Goal: Task Accomplishment & Management: Complete application form

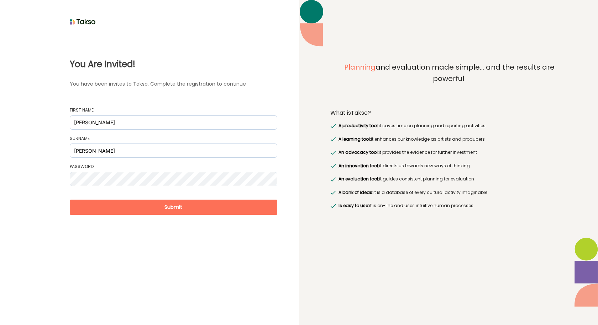
click at [185, 211] on button "Submit" at bounding box center [173, 207] width 207 height 15
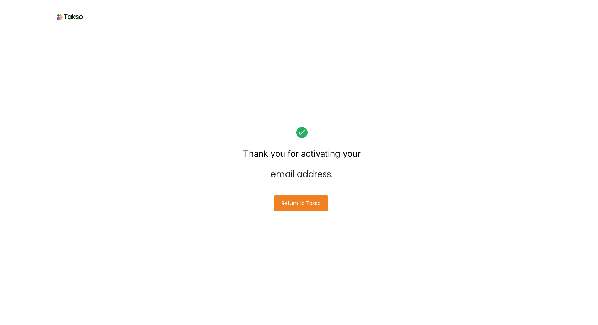
click at [297, 206] on button "Return to Takso" at bounding box center [301, 204] width 54 height 16
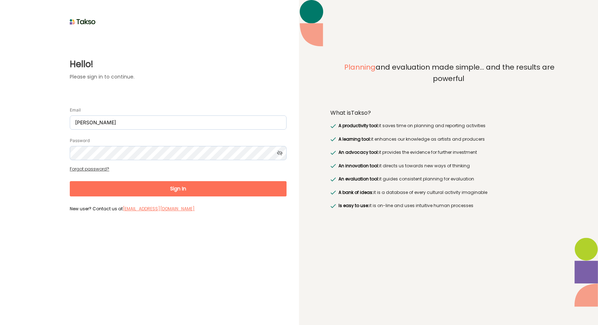
click at [192, 189] on button "Sign In" at bounding box center [178, 188] width 217 height 15
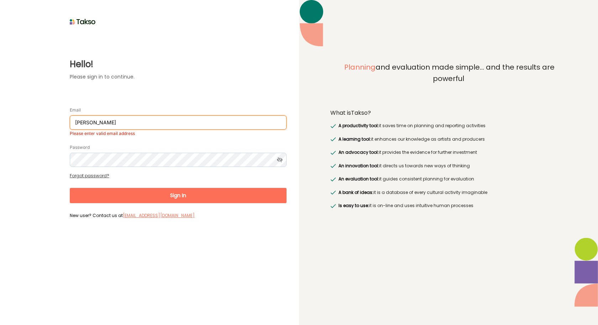
click at [110, 119] on input "[PERSON_NAME]" at bounding box center [178, 123] width 217 height 14
drag, startPoint x: 110, startPoint y: 119, endPoint x: 0, endPoint y: 100, distance: 111.3
click at [0, 100] on div "Hello! Please sign in to continue. Email [PERSON_NAME] Please enter valid email…" at bounding box center [149, 162] width 299 height 325
type input "[EMAIL_ADDRESS][DOMAIN_NAME]"
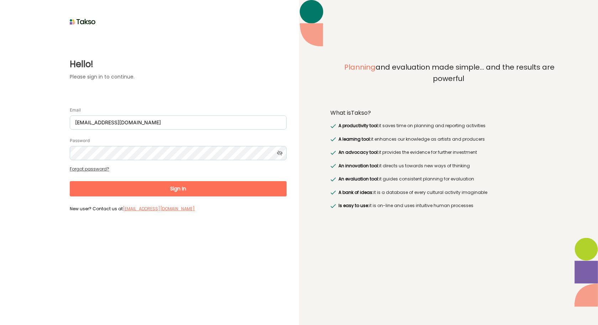
click at [178, 189] on button "Sign In" at bounding box center [178, 188] width 217 height 15
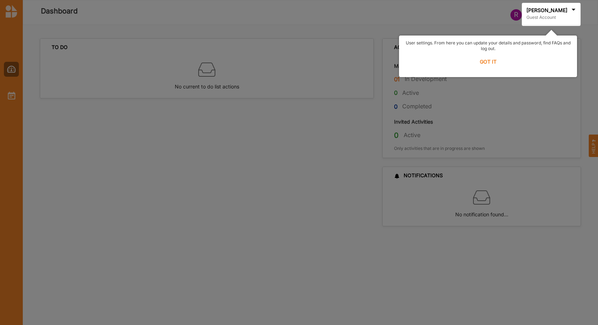
click at [479, 61] on label "GOT IT" at bounding box center [487, 62] width 169 height 16
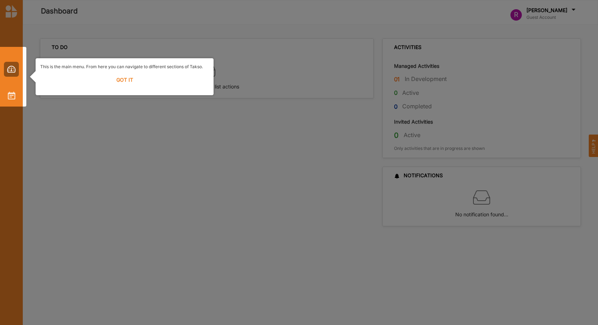
click at [126, 77] on label "GOT IT" at bounding box center [124, 80] width 169 height 16
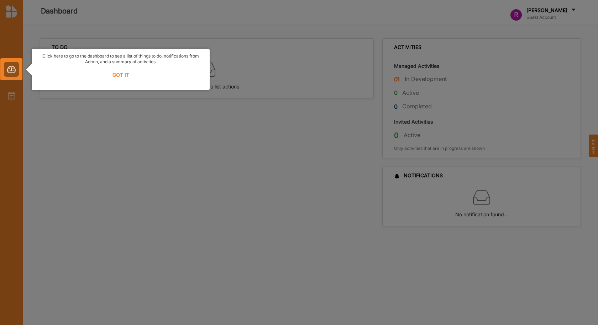
click at [126, 77] on label "GOT IT" at bounding box center [120, 75] width 169 height 16
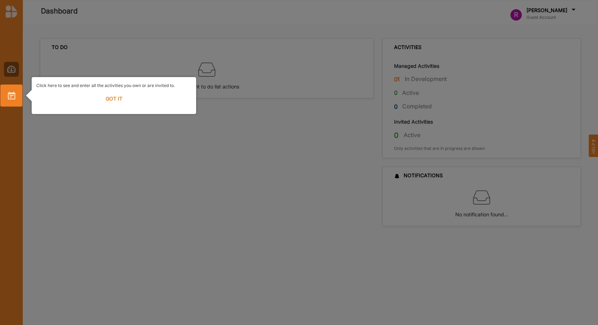
click at [118, 97] on label "GOT IT" at bounding box center [113, 99] width 155 height 16
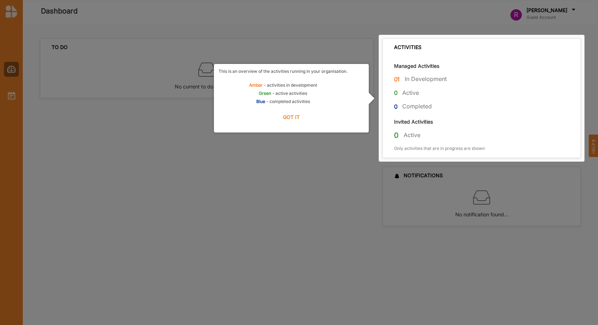
click at [292, 114] on label "GOT IT" at bounding box center [290, 118] width 145 height 16
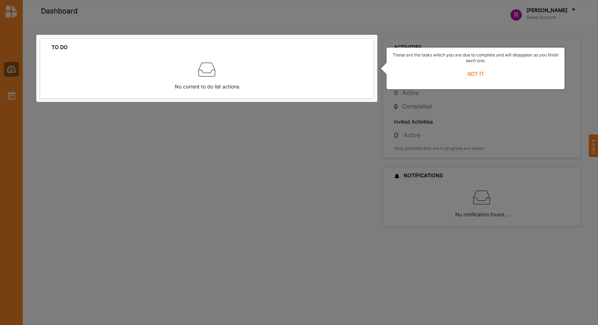
click at [478, 77] on label "GOT IT" at bounding box center [475, 74] width 169 height 16
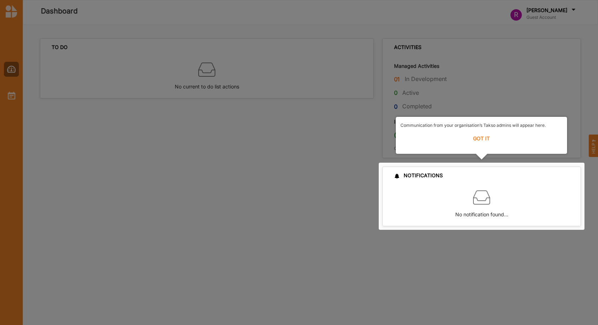
click at [484, 137] on label "GOT IT" at bounding box center [481, 139] width 162 height 16
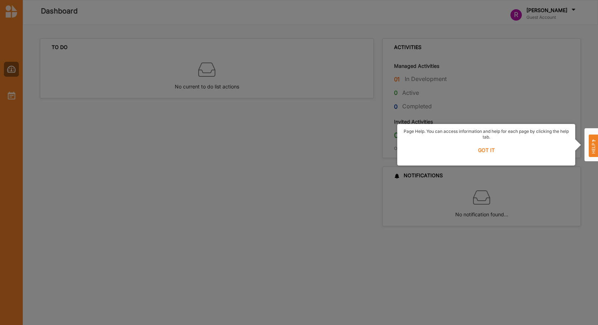
click at [486, 150] on label "GOT IT" at bounding box center [486, 151] width 169 height 16
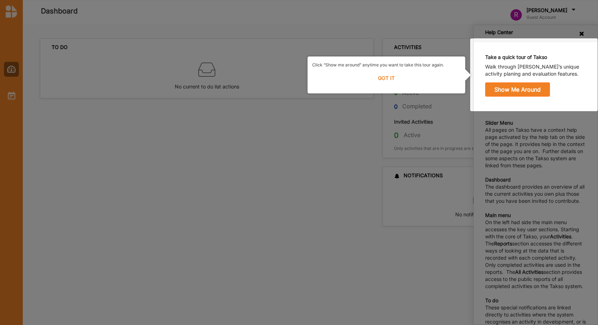
click at [384, 64] on label "Click “Show me around” anytime you want to take this tour again." at bounding box center [378, 65] width 132 height 6
click at [390, 79] on label "GOT IT" at bounding box center [386, 78] width 148 height 16
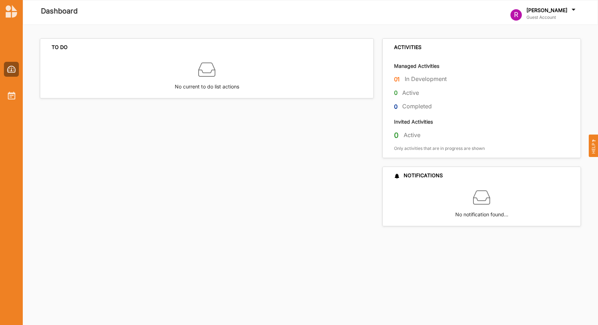
click at [377, 242] on div "TO DO No current to do list actions ACTIVITIES Managed Activities 01 In Develop…" at bounding box center [310, 175] width 575 height 301
click at [423, 79] on label "In Development" at bounding box center [425, 78] width 42 height 7
click at [399, 81] on label "01" at bounding box center [397, 79] width 6 height 9
click at [3, 8] on div at bounding box center [11, 11] width 23 height 13
click at [9, 94] on img at bounding box center [11, 96] width 7 height 8
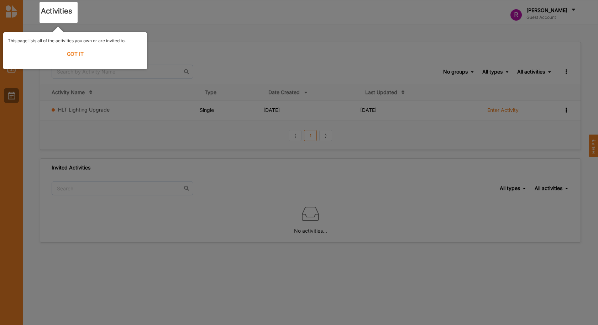
click at [83, 111] on div at bounding box center [299, 162] width 598 height 325
click at [82, 53] on label "GOT IT" at bounding box center [75, 54] width 134 height 16
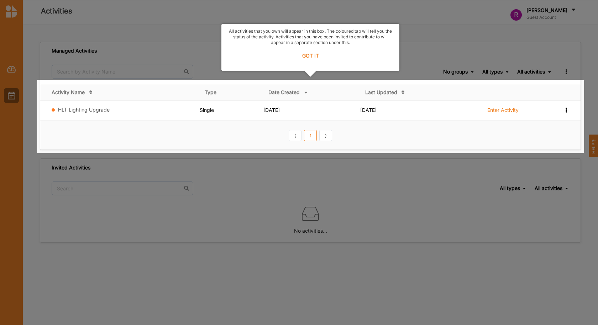
click at [308, 56] on label "GOT IT" at bounding box center [310, 56] width 169 height 16
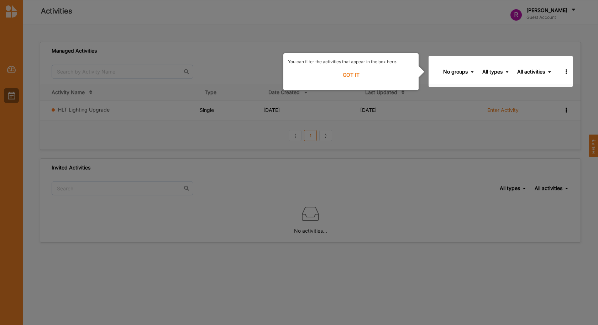
click at [357, 74] on label "GOT IT" at bounding box center [351, 75] width 126 height 16
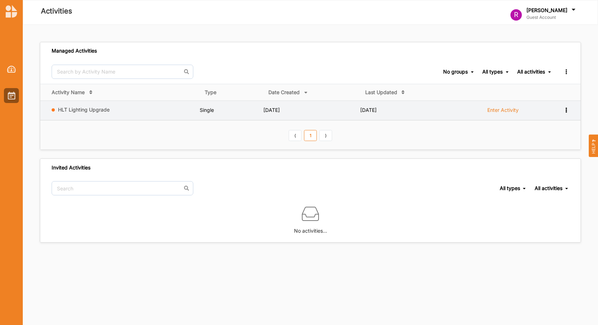
click at [508, 107] on label "Enter Activity" at bounding box center [502, 110] width 31 height 6
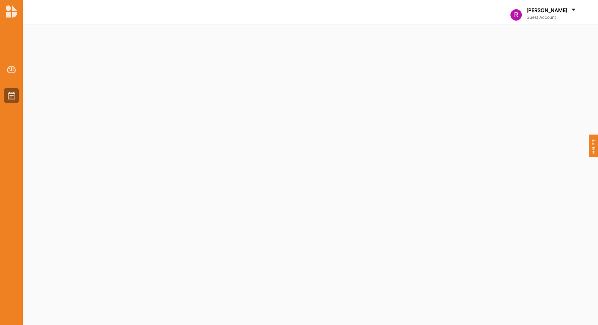
select select "2"
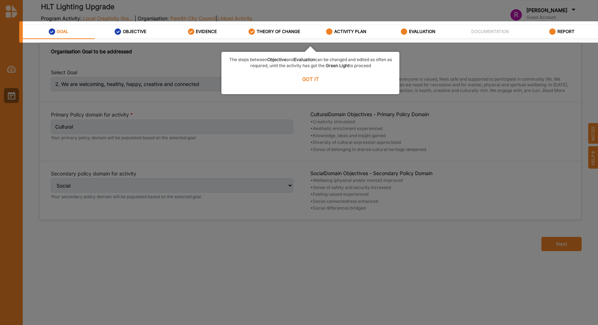
click at [308, 81] on label "GOT IT" at bounding box center [310, 79] width 169 height 16
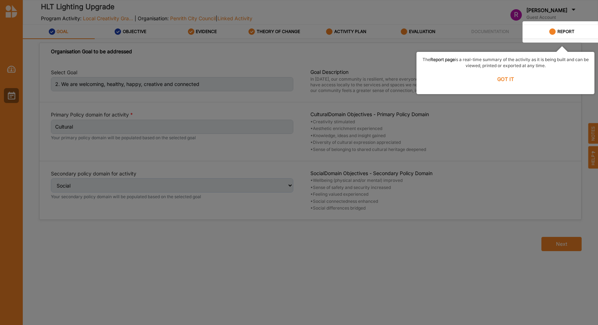
click at [508, 76] on label "GOT IT" at bounding box center [505, 79] width 169 height 16
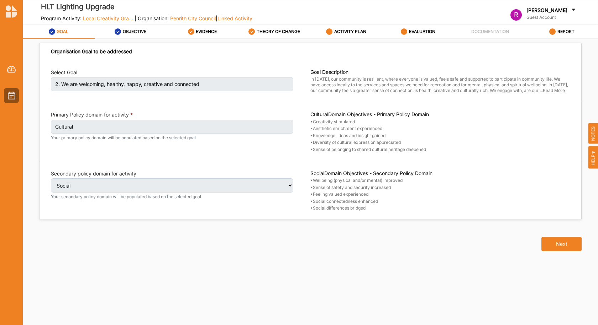
click at [133, 34] on label "OBJECTIVE" at bounding box center [134, 32] width 23 height 6
select select "1"
select select "9"
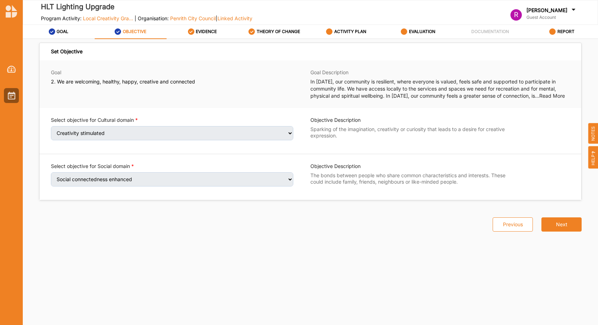
click at [134, 34] on label "OBJECTIVE" at bounding box center [134, 32] width 23 height 6
click at [207, 36] on div "EVIDENCE" at bounding box center [202, 31] width 29 height 13
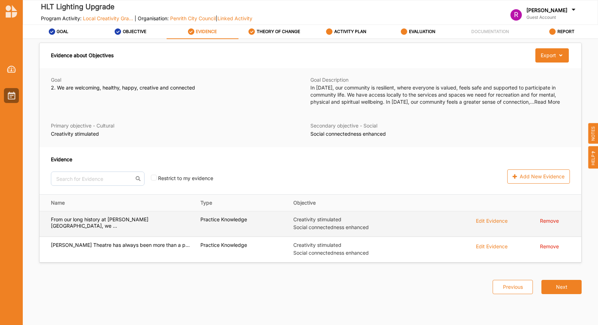
click at [138, 222] on label "From our long history at [PERSON_NAME][GEOGRAPHIC_DATA], we ..." at bounding box center [120, 223] width 139 height 13
click at [486, 224] on div "Edit Evidence" at bounding box center [492, 221] width 32 height 8
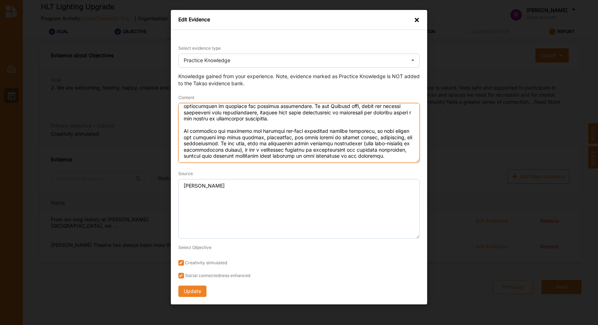
scroll to position [47, 0]
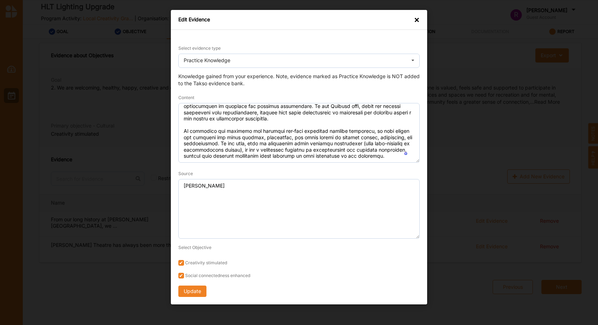
type textarea "From our long history at [PERSON_NAME][GEOGRAPHIC_DATA], we know that creativit…"
click at [417, 18] on div "×" at bounding box center [417, 19] width 6 height 7
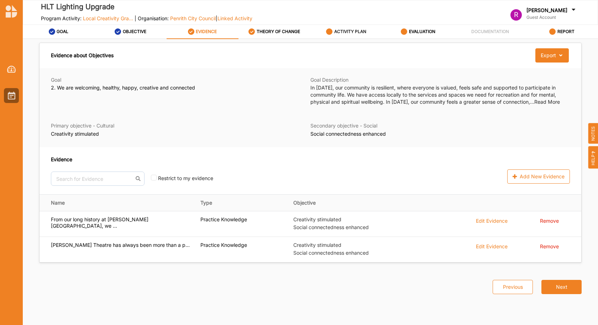
click at [350, 29] on label "ACTIVITY PLAN" at bounding box center [350, 32] width 32 height 6
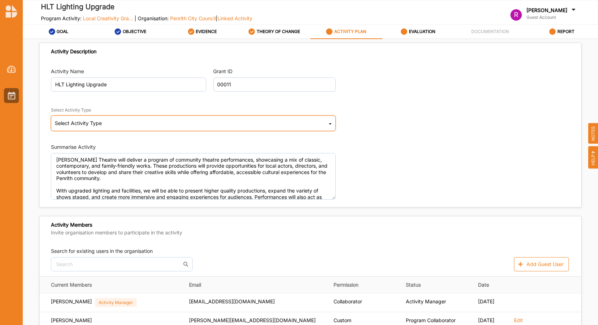
click at [325, 123] on div "Select Activity Type Cultural infrastructure development Acquisitions and Commi…" at bounding box center [193, 124] width 285 height 16
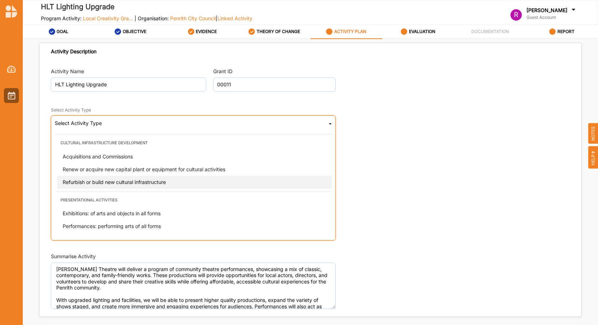
click at [136, 179] on div "Refurbish or build new cultural infrastructure" at bounding box center [195, 182] width 277 height 13
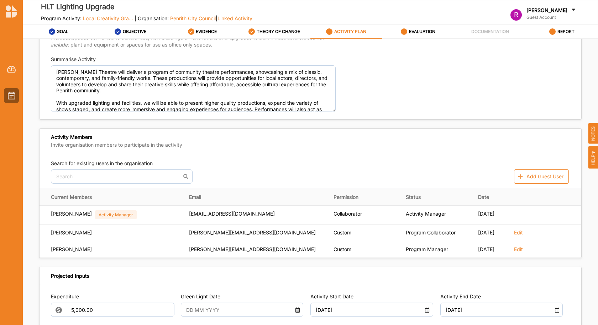
scroll to position [128, 0]
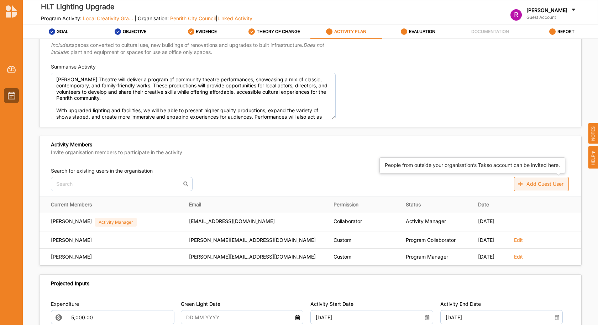
click at [536, 184] on button "Add Guest User" at bounding box center [541, 184] width 55 height 14
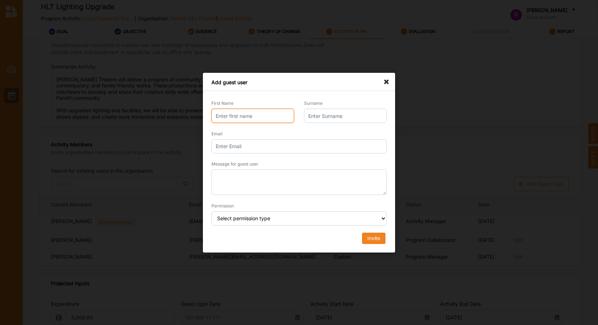
click at [246, 112] on input "First Name" at bounding box center [252, 116] width 83 height 14
type input "[PERSON_NAME]"
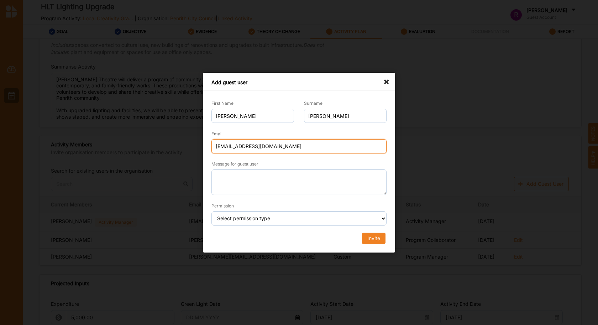
type input "[EMAIL_ADDRESS][DOMAIN_NAME]"
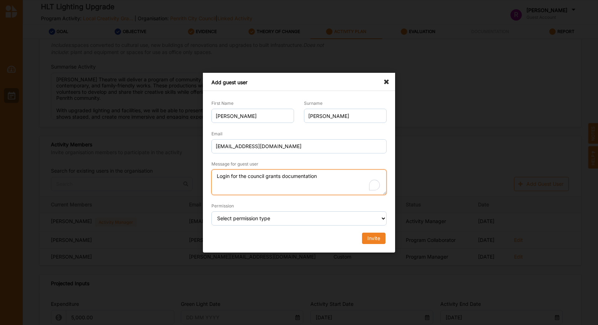
type textarea "Login for the council grants documentation"
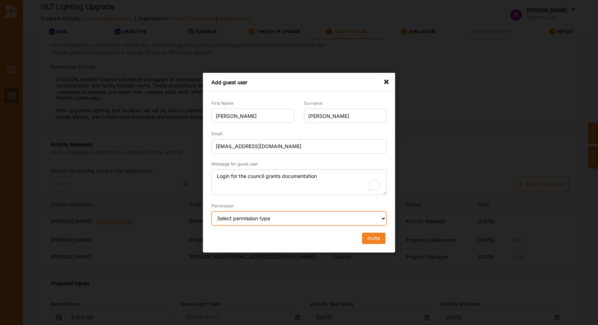
click at [324, 223] on select "Select permission type Collaborator Documentor Report Only Custom" at bounding box center [298, 219] width 175 height 14
select select "collaborator"
click at [211, 212] on select "Select permission type Collaborator Documentor Report Only Custom" at bounding box center [298, 219] width 175 height 14
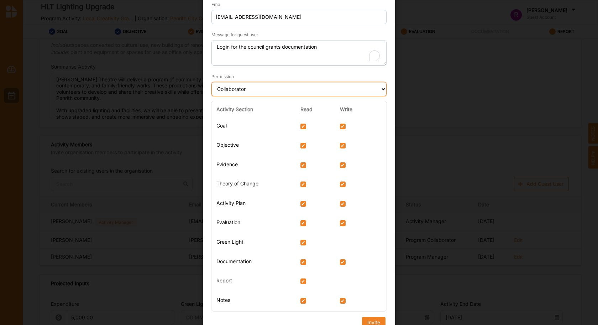
scroll to position [78, 0]
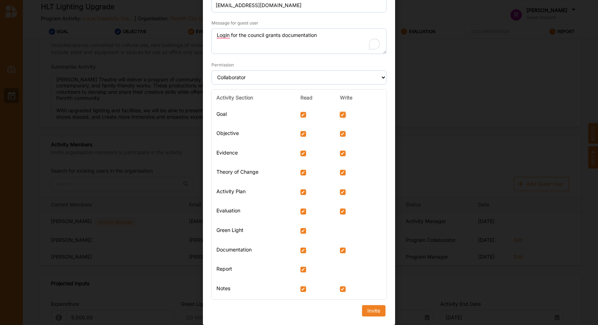
click at [341, 115] on input "checkbox" at bounding box center [343, 115] width 6 height 6
checkbox input "false"
select select "custom"
click at [340, 129] on td at bounding box center [361, 135] width 52 height 20
click at [340, 132] on input "checkbox" at bounding box center [343, 134] width 6 height 6
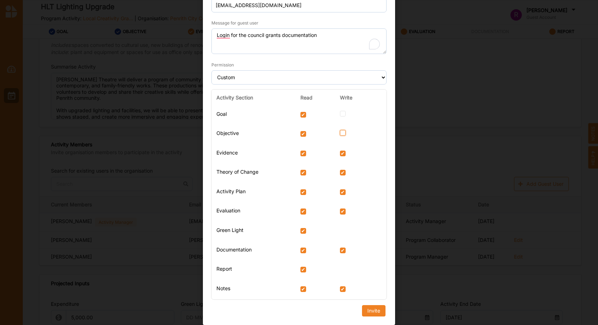
checkbox input "false"
click at [340, 156] on input "checkbox" at bounding box center [343, 154] width 6 height 6
checkbox input "false"
click at [340, 176] on Change "checkbox" at bounding box center [343, 173] width 6 height 6
checkbox Change "false"
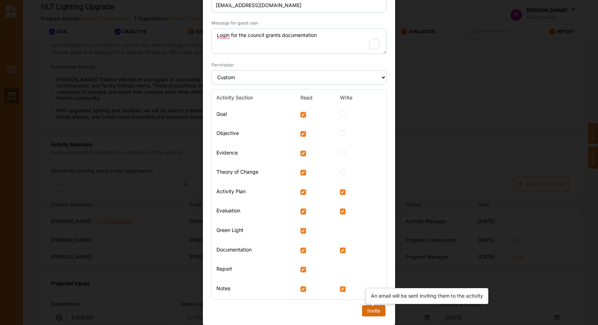
click at [371, 311] on div "Invite" at bounding box center [373, 311] width 13 height 6
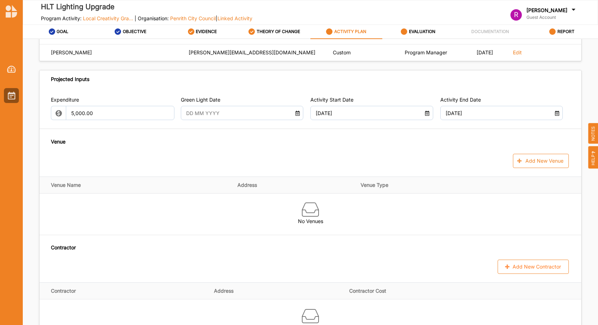
scroll to position [391, 0]
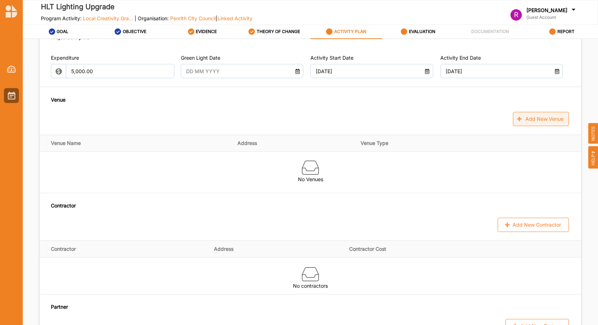
click at [535, 126] on button "Add New Venue" at bounding box center [541, 119] width 56 height 14
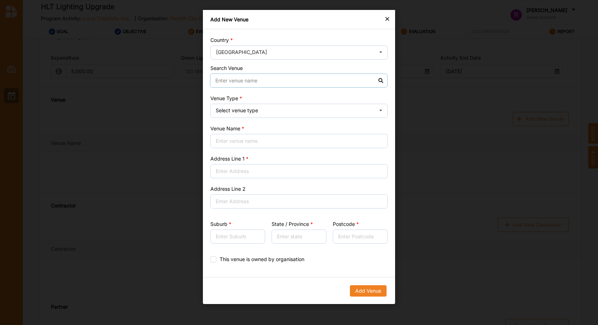
click at [275, 86] on input at bounding box center [298, 81] width 177 height 14
type input "[PERSON_NAME][GEOGRAPHIC_DATA], [PERSON_NAME][GEOGRAPHIC_DATA], [GEOGRAPHIC_DAT…"
type input "[STREET_ADDRESS][PERSON_NAME]"
type input "[GEOGRAPHIC_DATA]"
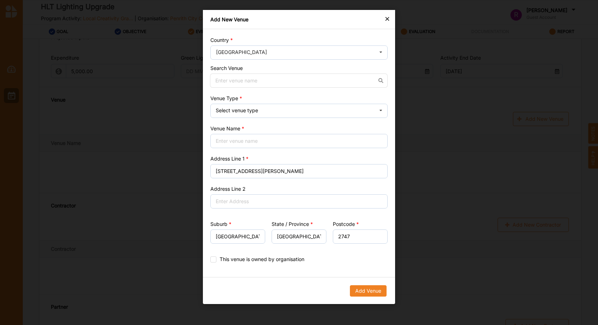
type input "2747"
click at [256, 134] on input "Venue Name" at bounding box center [298, 141] width 177 height 14
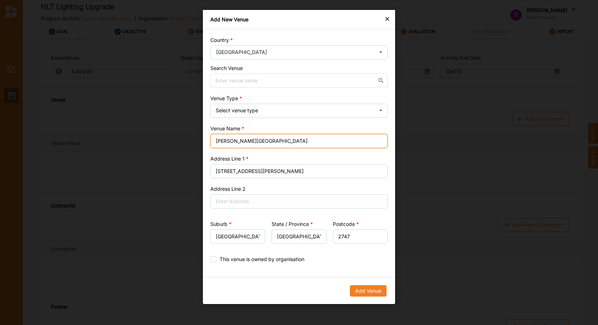
type input "[PERSON_NAME][GEOGRAPHIC_DATA]"
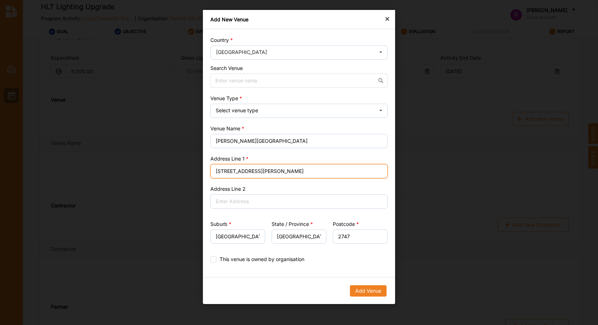
click at [227, 172] on input "[STREET_ADDRESS][PERSON_NAME]" at bounding box center [298, 171] width 177 height 14
type input "[STREET_ADDRESS][PERSON_NAME]"
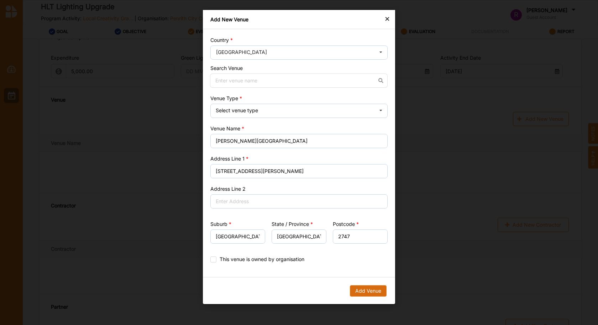
click at [364, 290] on button "Add Venue" at bounding box center [368, 291] width 37 height 11
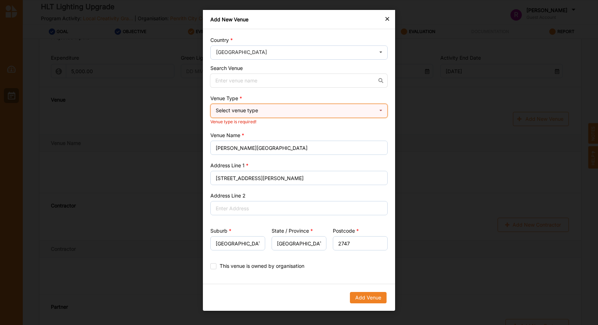
click at [324, 111] on div "Select venue type Cinema Distributed media Exhibition venue Flat floor space He…" at bounding box center [298, 111] width 177 height 14
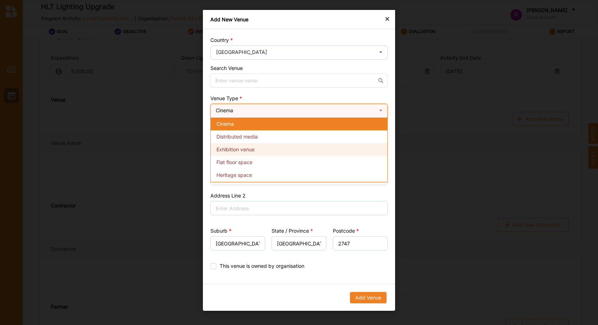
click at [256, 152] on div "Exhibition venue" at bounding box center [299, 149] width 176 height 13
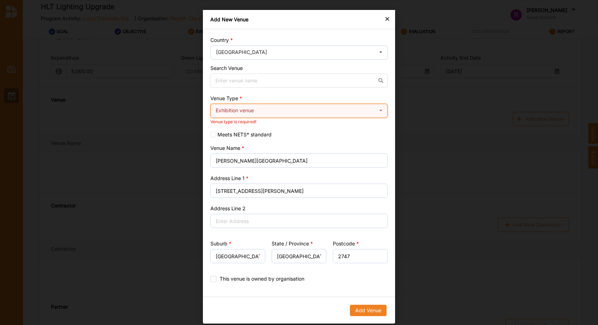
click at [356, 106] on div "Exhibition venue Cinema Distributed media Exhibition venue Flat floor space [GE…" at bounding box center [298, 111] width 177 height 14
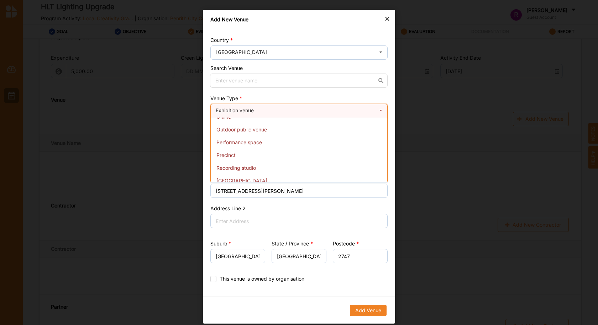
scroll to position [113, 0]
click at [239, 139] on span "Performance space" at bounding box center [239, 139] width 46 height 6
checkbox input "false"
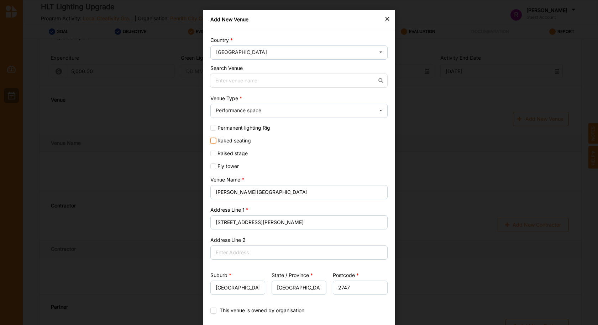
click at [211, 142] on input "Raked seating" at bounding box center [213, 141] width 6 height 6
checkbox input "true"
click at [212, 156] on input "Raised stage" at bounding box center [213, 154] width 6 height 6
checkbox input "true"
click at [212, 128] on input "Permanent lighting Rig" at bounding box center [213, 128] width 6 height 6
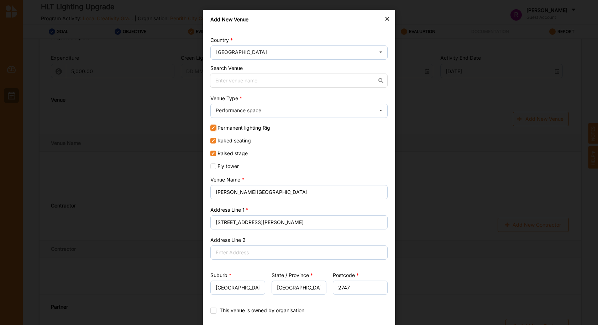
checkbox input "true"
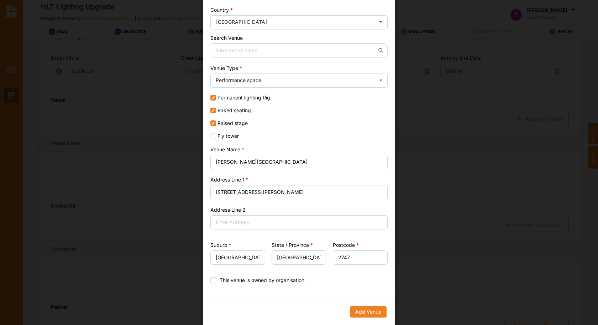
click at [367, 306] on div "Add Venue" at bounding box center [299, 312] width 192 height 26
click at [361, 311] on button "Add Venue" at bounding box center [368, 312] width 37 height 11
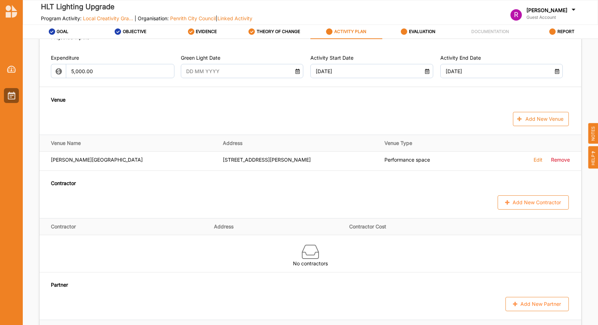
click at [534, 210] on button "Add New Contractor" at bounding box center [532, 203] width 71 height 14
select select "[GEOGRAPHIC_DATA]"
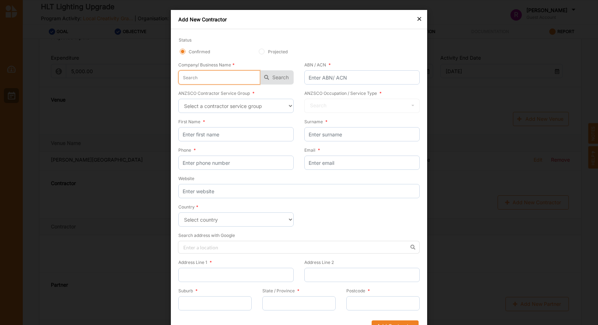
click at [217, 81] on input "text" at bounding box center [219, 77] width 82 height 14
type input "l"
type input "lu"
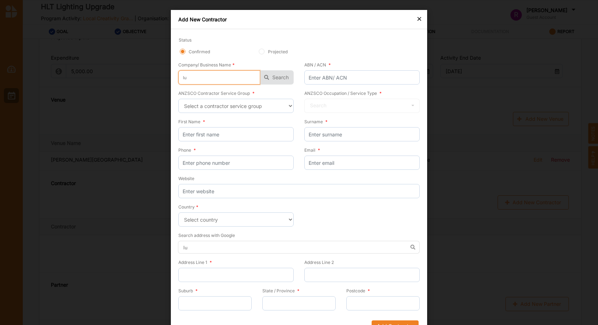
type input "[PERSON_NAME]"
type input "lumi"
type input "lumio"
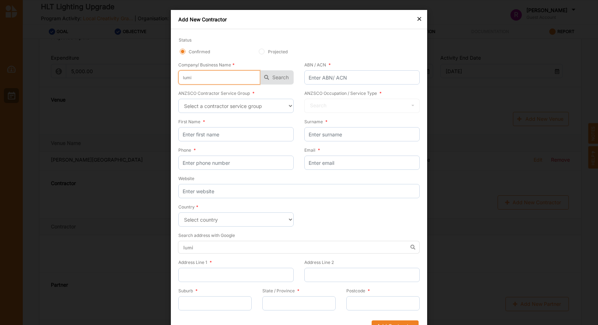
type input "lumio"
type input "lumion"
type input "lumiono"
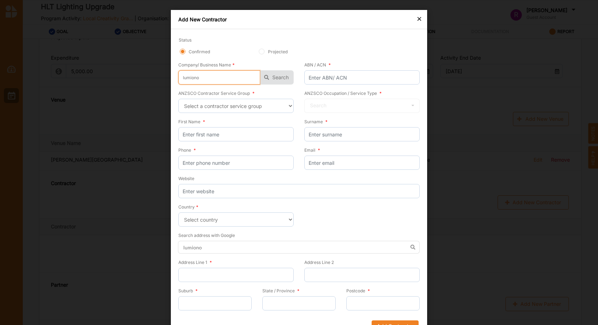
type input "lumionou"
type input "lumionous"
type input "lumionou"
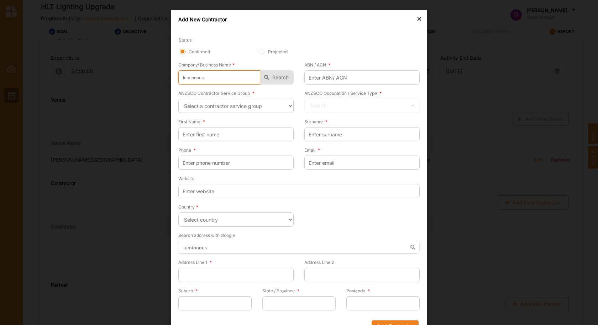
type input "lumionou"
type input "lumiono"
type input "lumion"
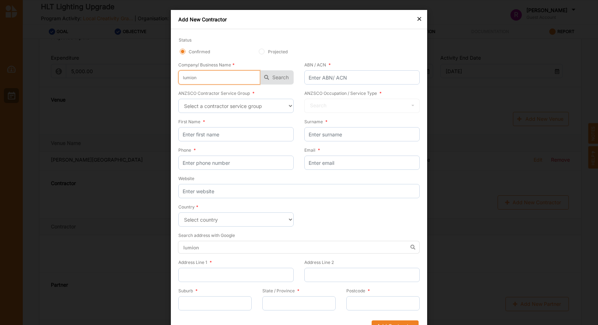
type input "lumio"
type input "lumi"
type input "lumin"
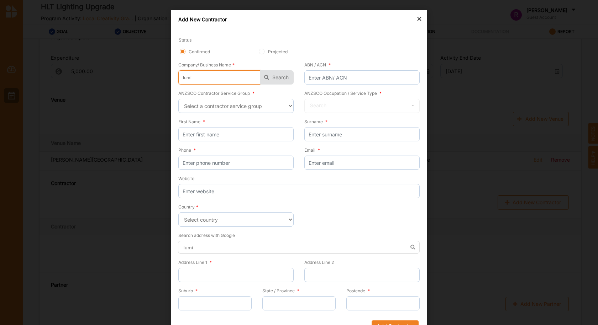
type input "lumin"
type input "lumino"
type input "luminou"
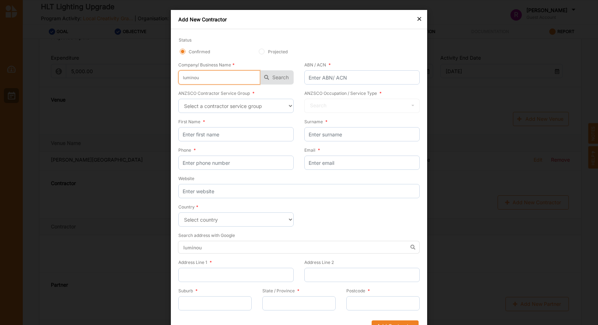
type input "luminous"
click at [277, 79] on button "Search" at bounding box center [276, 77] width 33 height 14
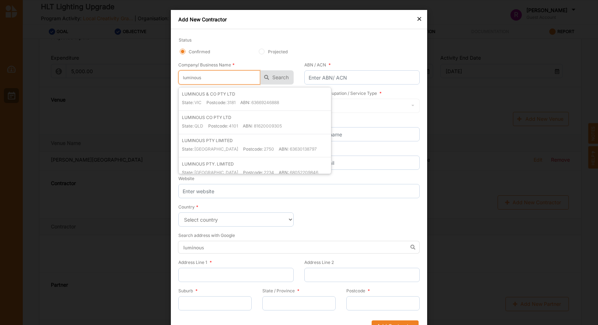
drag, startPoint x: 211, startPoint y: 76, endPoint x: 103, endPoint y: 61, distance: 109.2
click at [103, 61] on div "× Add New Contractor Status Confirmed Projected Company/ Business Name * lumino…" at bounding box center [299, 162] width 598 height 325
type input "l"
type input "le"
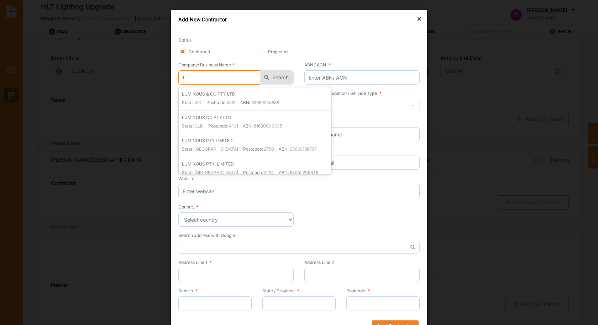
type input "le"
type input "le c"
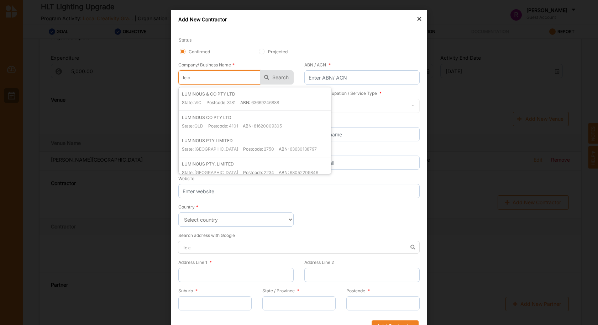
type input "le co"
type input "le co p"
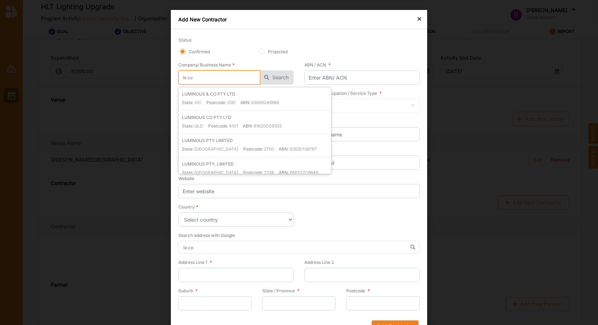
type input "le co p"
type input "le co pt"
type input "le co pty"
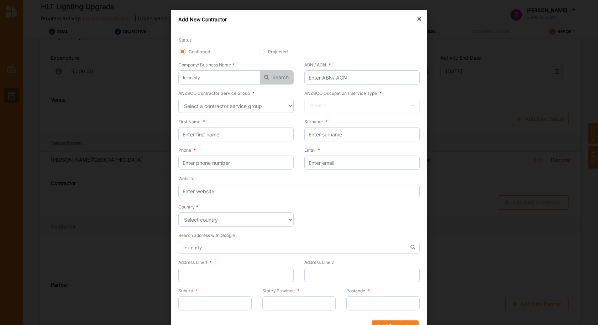
click at [270, 78] on icon "button" at bounding box center [266, 77] width 13 height 14
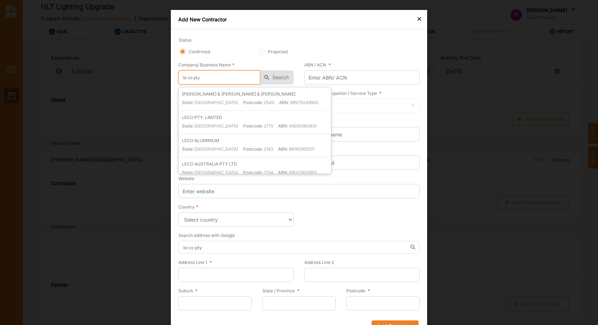
click at [183, 74] on input "le co pty" at bounding box center [219, 77] width 82 height 14
type input "l e co pty"
click at [272, 79] on button "Search" at bounding box center [276, 77] width 33 height 14
click at [298, 123] on div "State: [GEOGRAPHIC_DATA] Postcode: 2575 ABN: 68620217049" at bounding box center [256, 128] width 149 height 11
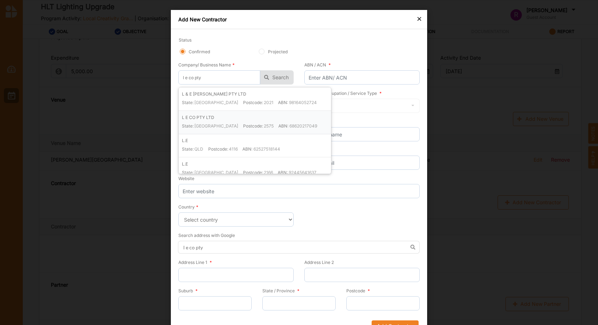
type input "L E CO PTY LTD"
type input "68620217049"
type input "L E CO PTY LTD"
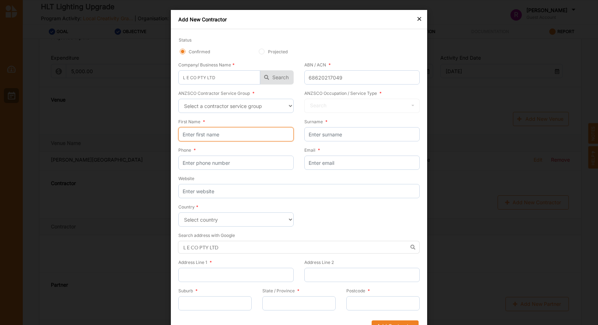
click at [223, 132] on input "First Name *" at bounding box center [235, 134] width 115 height 14
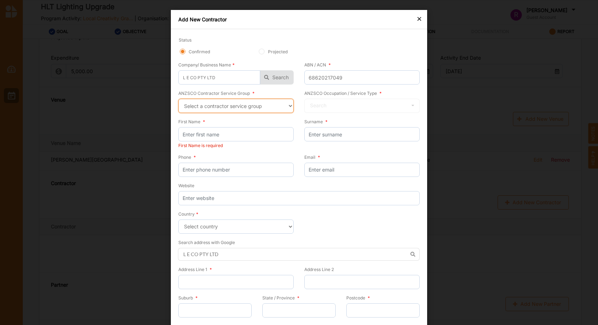
click at [254, 105] on select "Select a contractor service group Hospitality, Retail and Service Managers Spec…" at bounding box center [235, 106] width 115 height 14
click at [178, 99] on select "Select a contractor service group Hospitality, Retail and Service Managers Spec…" at bounding box center [235, 106] width 115 height 14
click at [286, 103] on select "Select a contractor service group Hospitality, Retail and Service Managers Spec…" at bounding box center [235, 106] width 115 height 14
select select "39"
click at [178, 99] on select "Select a contractor service group Hospitality, Retail and Service Managers Spec…" at bounding box center [235, 106] width 115 height 14
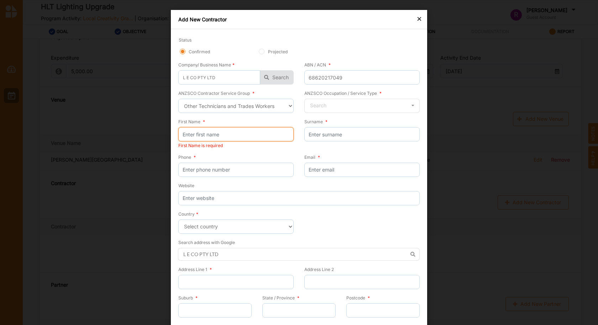
click at [247, 133] on input "First Name *" at bounding box center [235, 134] width 115 height 14
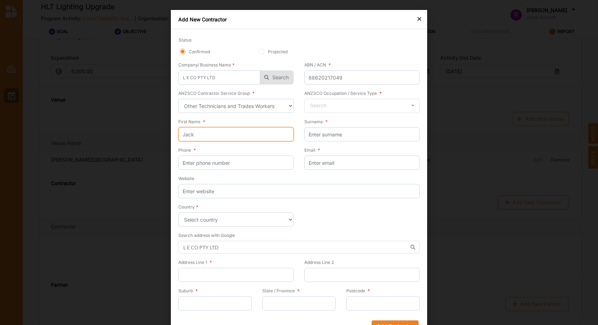
type input "Jack"
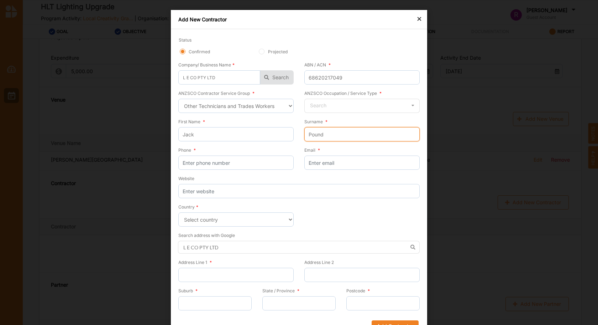
type input "Pound"
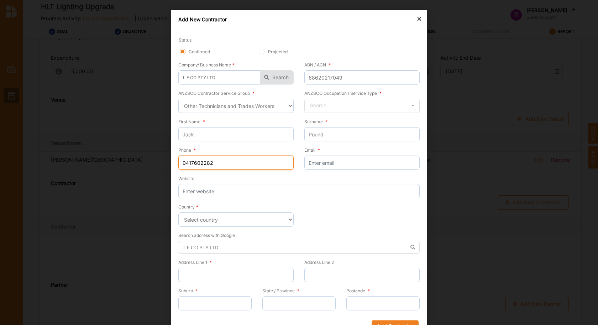
type input "0417602282"
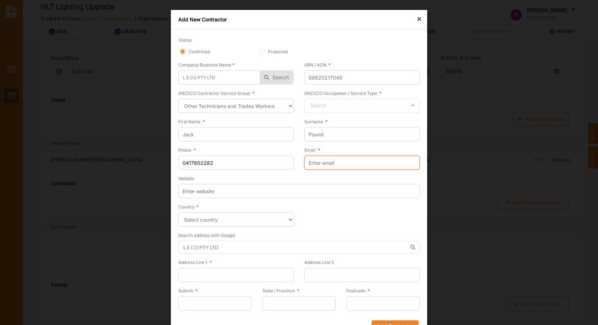
click at [325, 161] on input "Email *" at bounding box center [361, 163] width 115 height 14
type input "[EMAIL_ADDRESS][DOMAIN_NAME]"
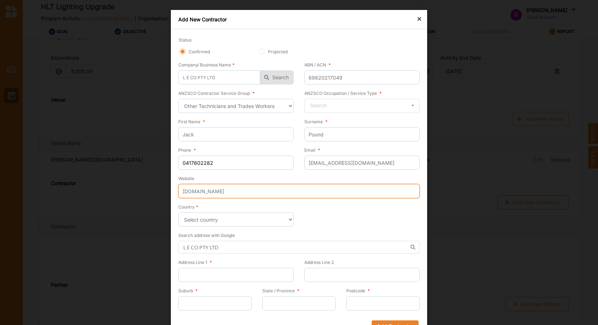
scroll to position [14, 0]
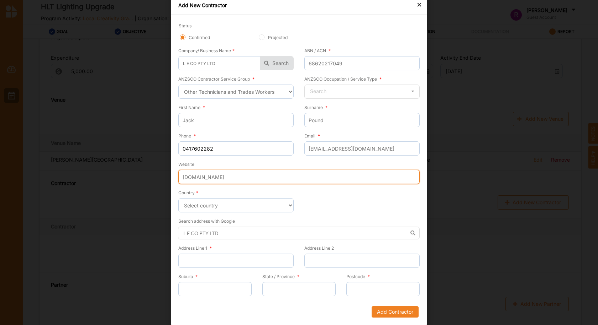
type input "[DOMAIN_NAME]"
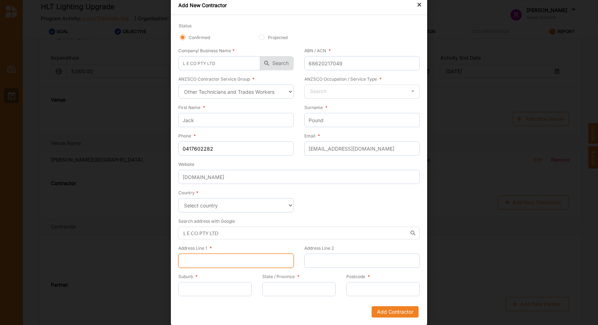
click at [233, 259] on input "Address Line 1 *" at bounding box center [235, 261] width 115 height 14
type input "[STREET_ADDRESS]"
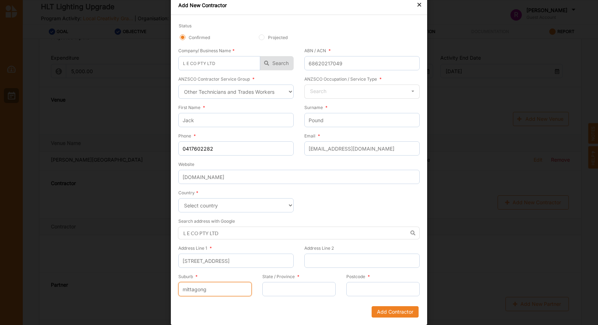
type input "mittagong"
type input "[GEOGRAPHIC_DATA]"
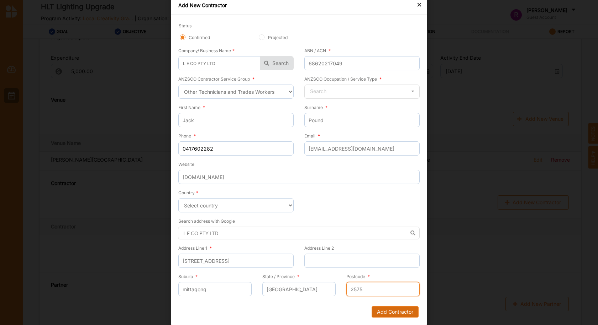
type input "2575"
click at [387, 311] on button "Add Contractor" at bounding box center [394, 312] width 47 height 11
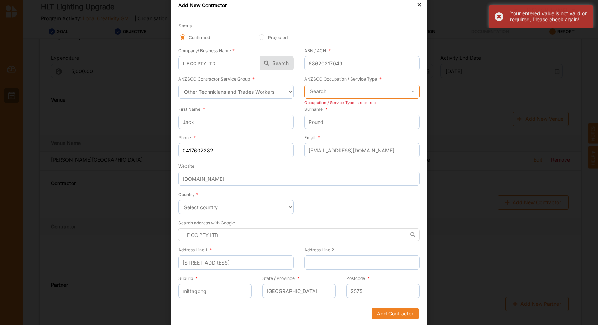
click at [400, 93] on input "text" at bounding box center [362, 92] width 115 height 14
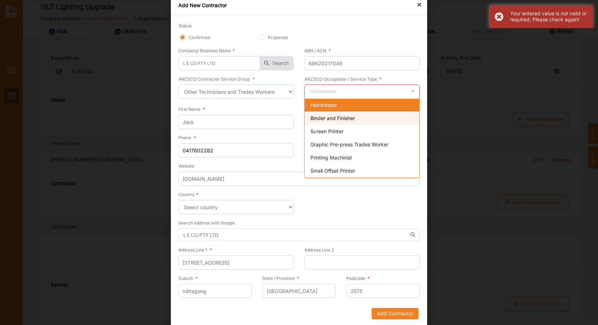
click at [413, 120] on div "Binder and Finisher" at bounding box center [361, 118] width 115 height 13
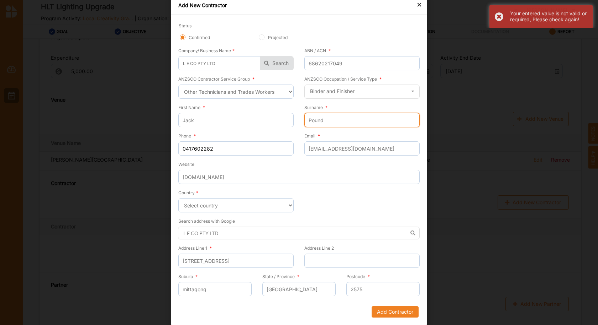
click at [413, 116] on input "Pound" at bounding box center [361, 120] width 115 height 14
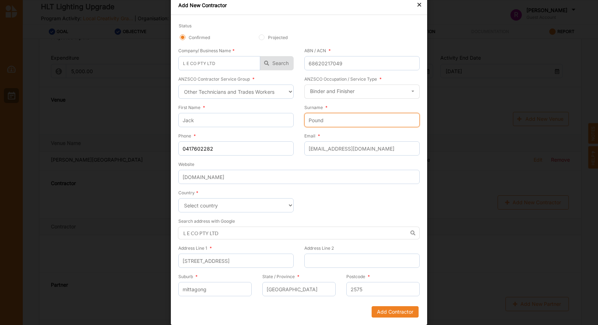
click at [413, 116] on input "Pound" at bounding box center [361, 120] width 115 height 14
click at [408, 89] on icon at bounding box center [412, 91] width 11 height 13
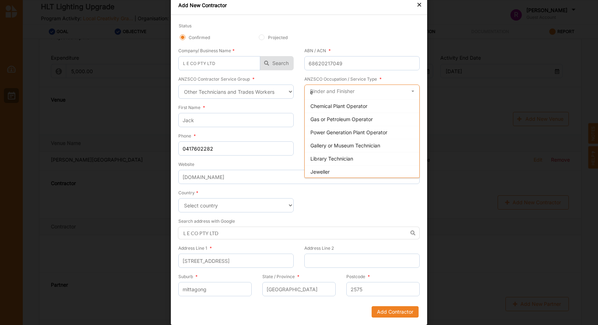
scroll to position [0, 0]
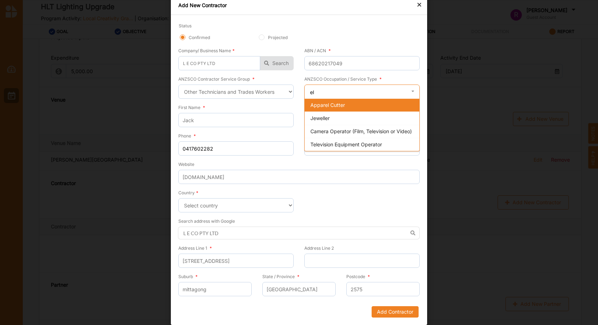
type input "e"
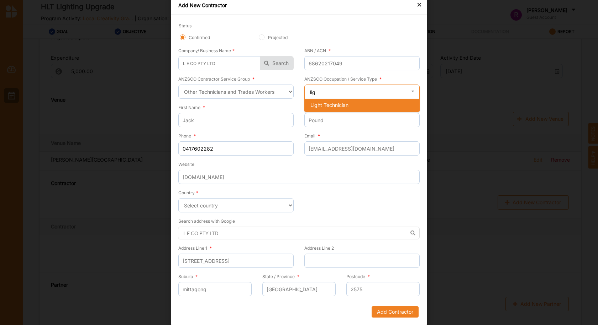
type input "ligh"
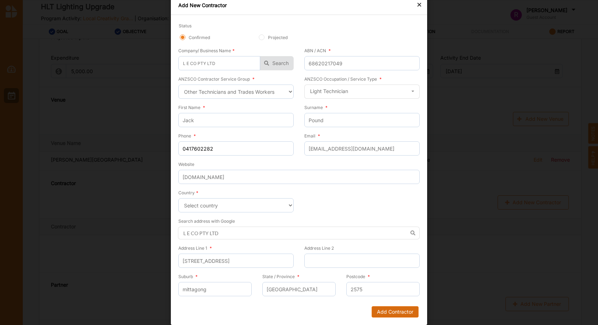
click at [393, 309] on button "Add Contractor" at bounding box center [394, 312] width 47 height 11
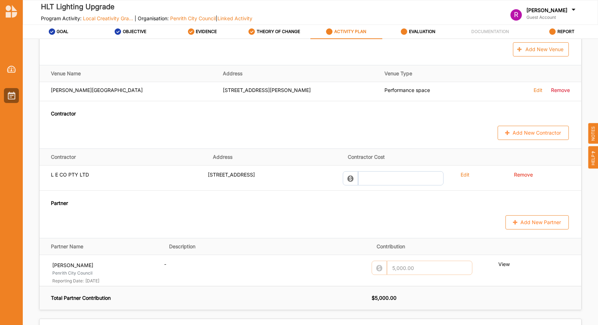
scroll to position [714, 0]
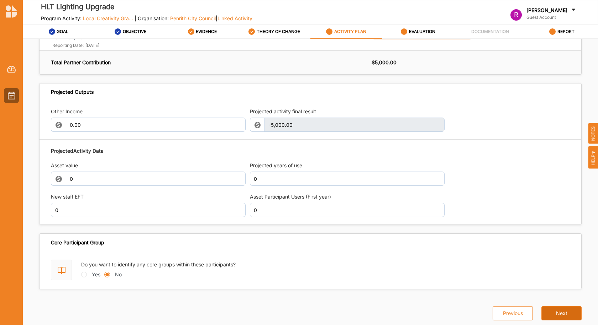
click at [555, 317] on button "Next" at bounding box center [561, 314] width 40 height 14
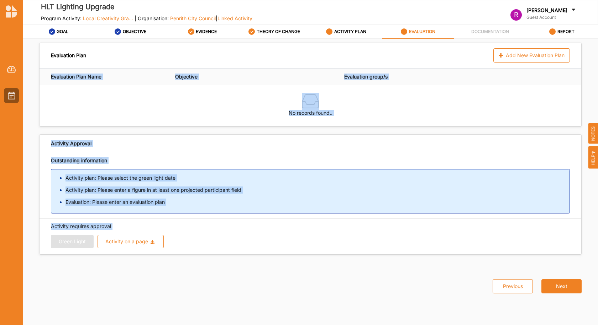
drag, startPoint x: 597, startPoint y: 246, endPoint x: 596, endPoint y: 117, distance: 128.8
click at [596, 117] on div "Evaluation Plan Add New Evaluation Plan Evaluation Plan Name Objective Evaluati…" at bounding box center [310, 184] width 575 height 290
click at [510, 282] on button "Previous" at bounding box center [512, 287] width 40 height 14
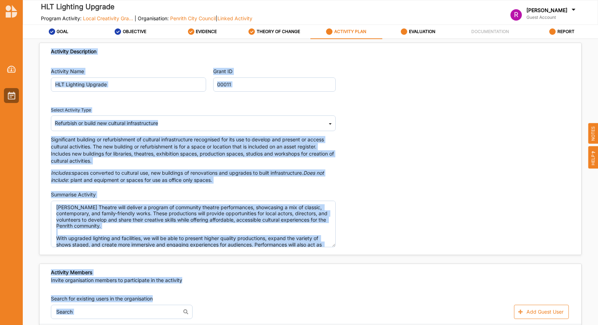
click at [564, 164] on div "Select Activity Type Refurbish or build new cultural infrastructure Cultural in…" at bounding box center [310, 141] width 519 height 85
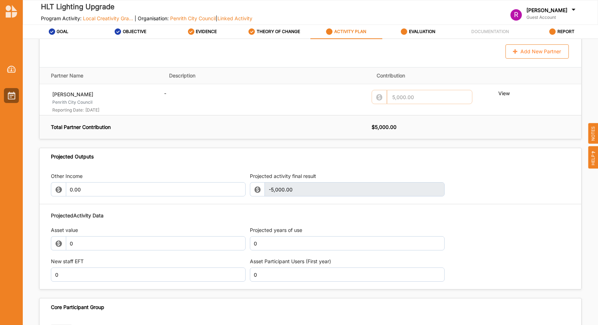
scroll to position [714, 0]
